Goal: Check status: Check status

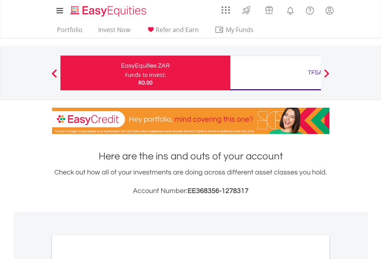
click at [125, 73] on div "Funds to invest:" at bounding box center [145, 75] width 41 height 8
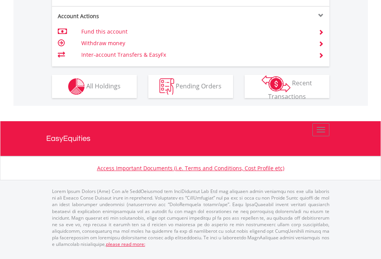
scroll to position [785, 0]
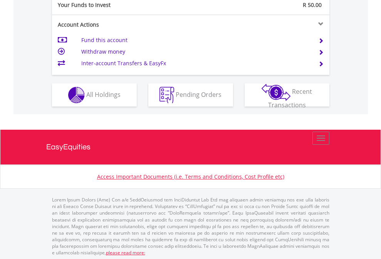
scroll to position [770, 0]
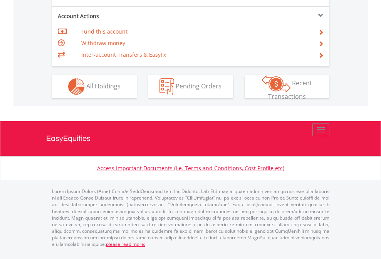
scroll to position [724, 0]
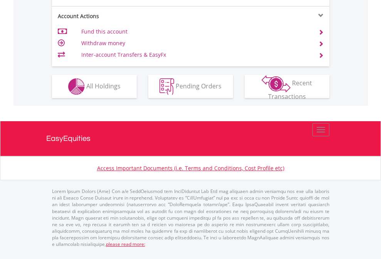
scroll to position [755, 0]
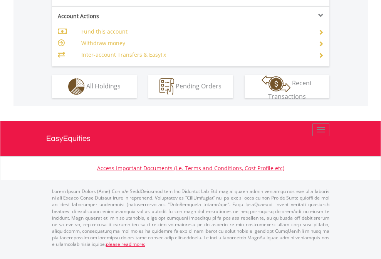
scroll to position [724, 0]
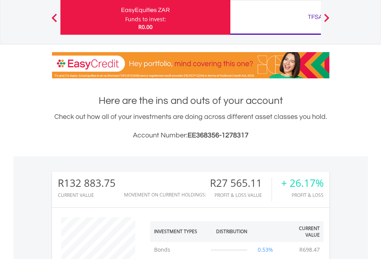
scroll to position [74, 121]
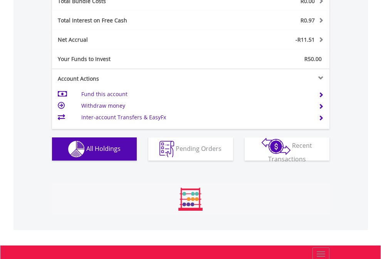
scroll to position [74, 121]
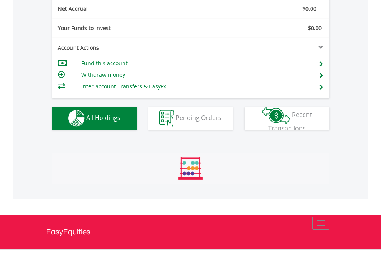
scroll to position [74, 121]
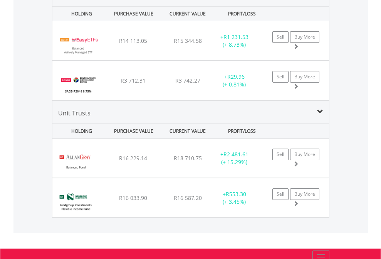
scroll to position [745, 0]
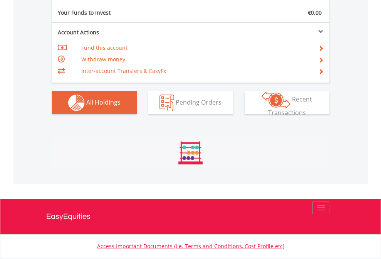
scroll to position [74, 121]
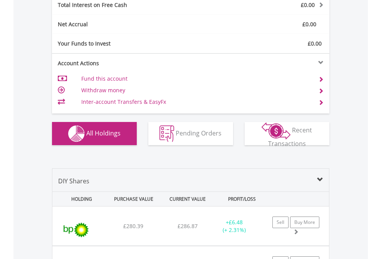
scroll to position [888, 0]
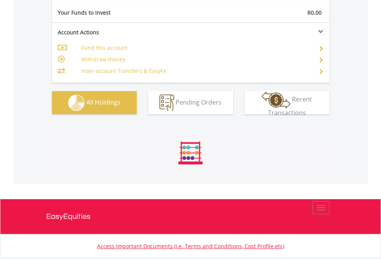
scroll to position [857, 0]
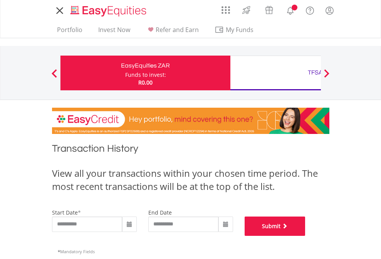
click at [306, 236] on button "Submit" at bounding box center [275, 225] width 61 height 19
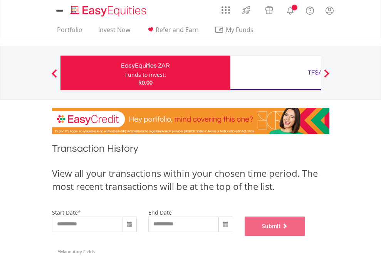
scroll to position [313, 0]
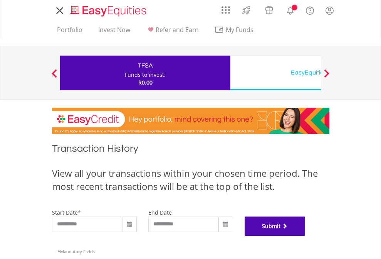
click at [306, 236] on button "Submit" at bounding box center [275, 225] width 61 height 19
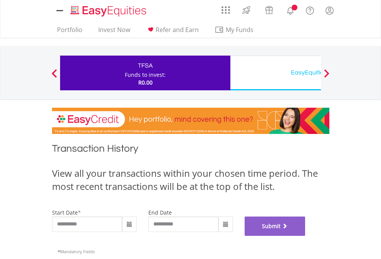
scroll to position [313, 0]
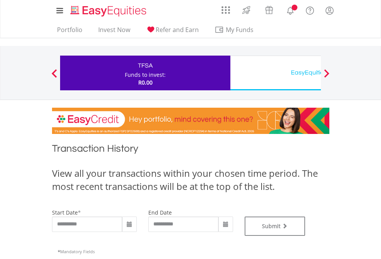
click at [276, 73] on div "EasyEquities USD" at bounding box center [315, 72] width 161 height 11
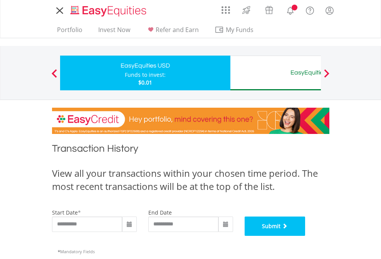
click at [306, 236] on button "Submit" at bounding box center [275, 225] width 61 height 19
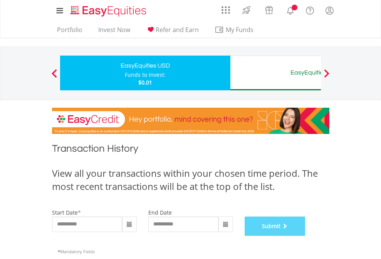
scroll to position [313, 0]
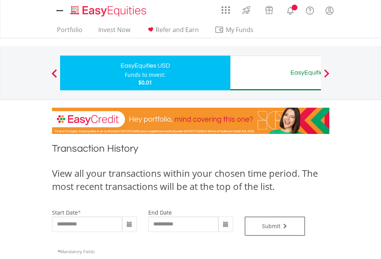
click at [276, 73] on div "EasyEquities AUD" at bounding box center [315, 72] width 161 height 11
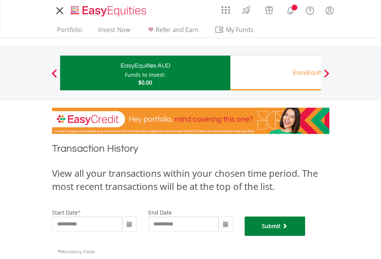
click at [306, 236] on button "Submit" at bounding box center [275, 225] width 61 height 19
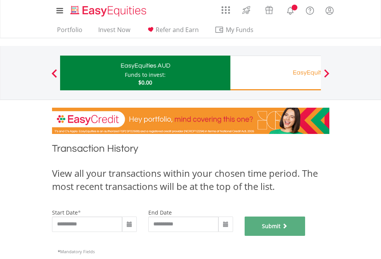
scroll to position [313, 0]
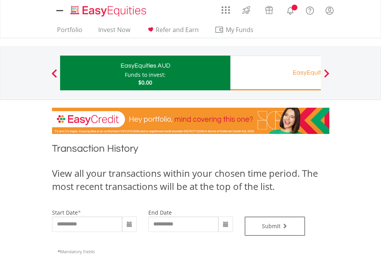
click at [276, 73] on div "EasyEquities RA" at bounding box center [315, 72] width 161 height 11
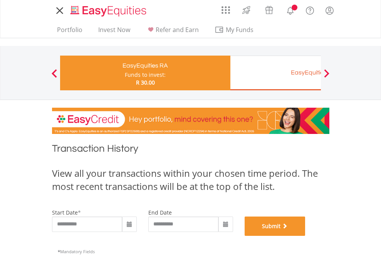
click at [306, 236] on button "Submit" at bounding box center [275, 225] width 61 height 19
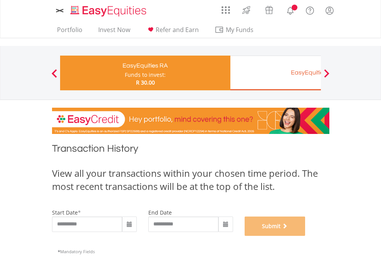
scroll to position [313, 0]
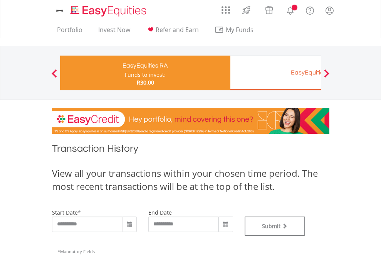
click at [276, 73] on div "EasyEquities EUR" at bounding box center [315, 72] width 161 height 11
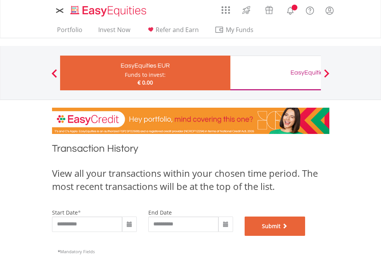
click at [306, 236] on button "Submit" at bounding box center [275, 225] width 61 height 19
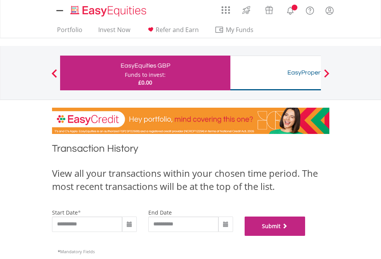
click at [306, 236] on button "Submit" at bounding box center [275, 225] width 61 height 19
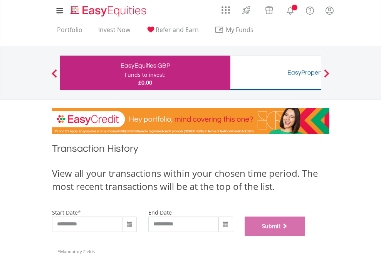
scroll to position [313, 0]
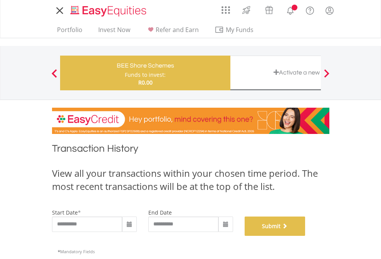
click at [306, 236] on button "Submit" at bounding box center [275, 225] width 61 height 19
